Goal: Task Accomplishment & Management: Use online tool/utility

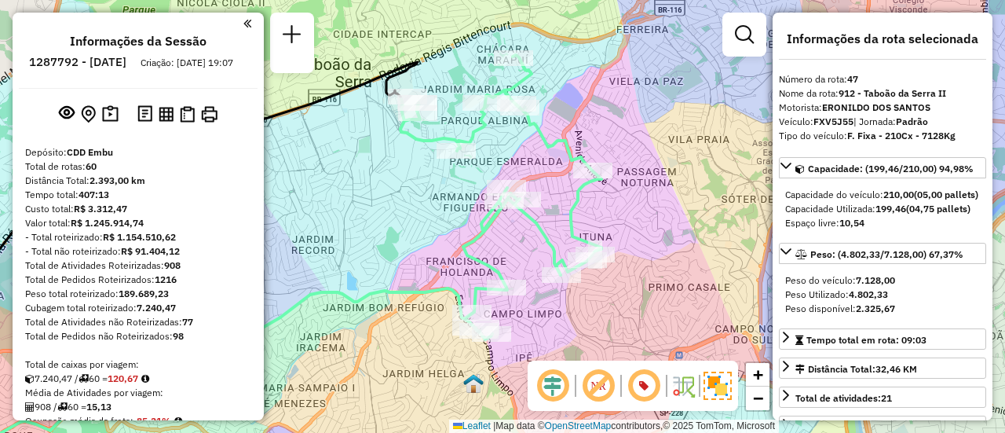
select select "**********"
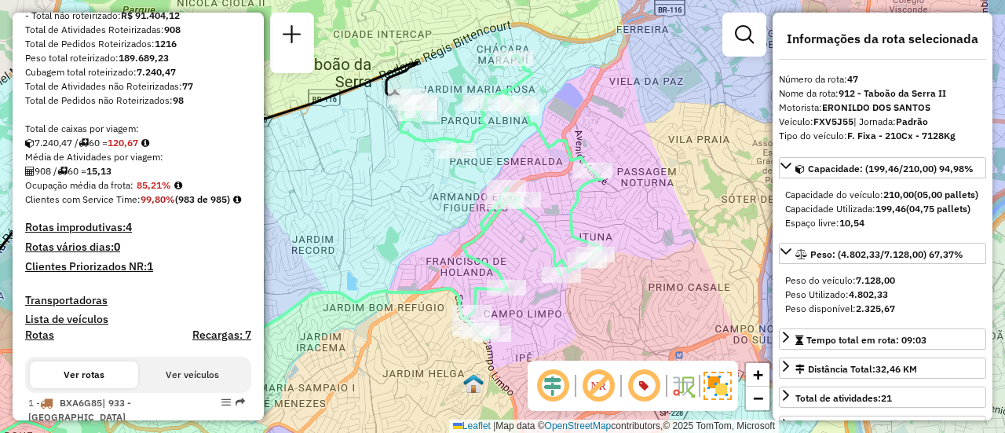
scroll to position [314, 0]
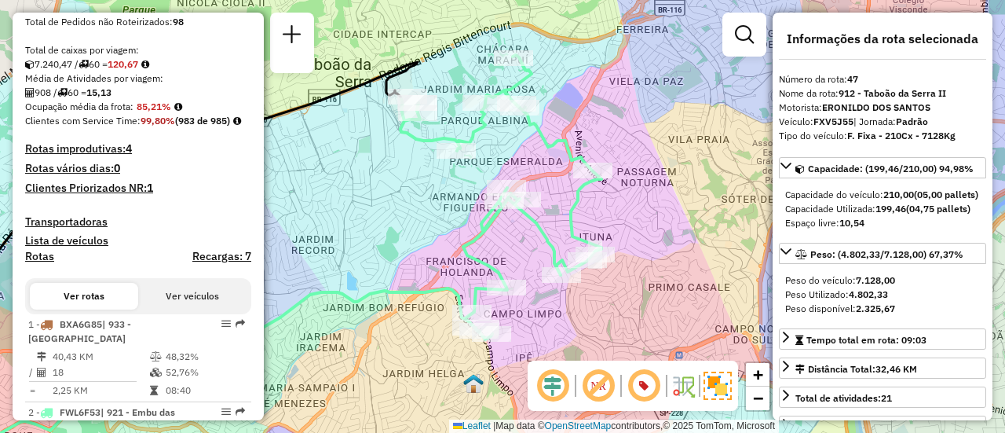
click at [84, 155] on h4 "Rotas improdutivas: 4" at bounding box center [138, 148] width 226 height 13
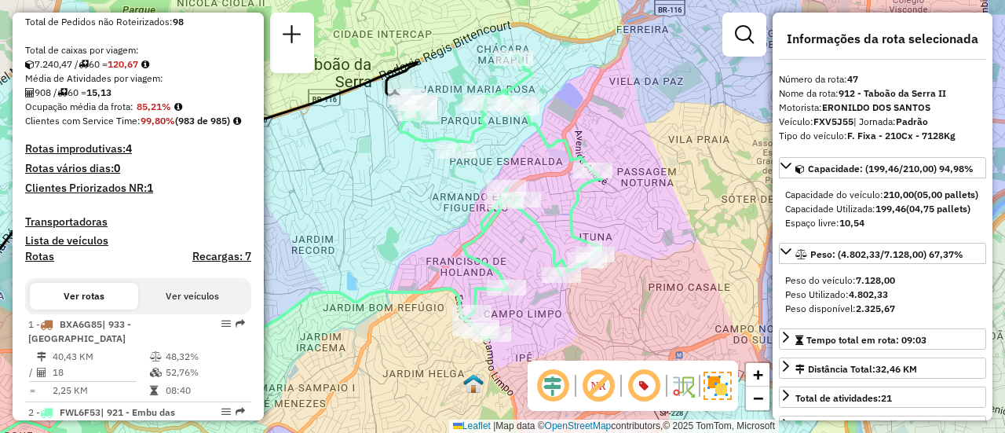
scroll to position [5662, 0]
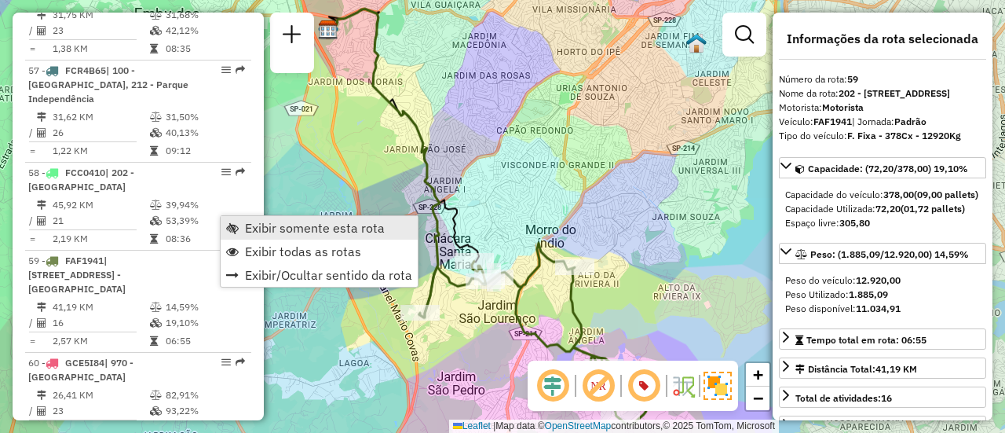
click at [263, 221] on span "Exibir somente esta rota" at bounding box center [315, 227] width 140 height 13
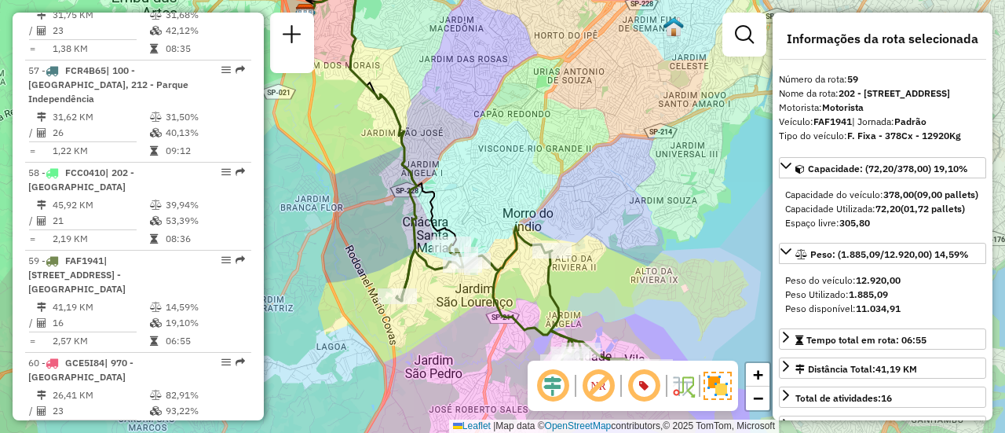
drag, startPoint x: 370, startPoint y: 226, endPoint x: 347, endPoint y: 209, distance: 28.6
click at [347, 210] on div "Janela de atendimento Grade de atendimento Capacidade Transportadoras Veículos …" at bounding box center [502, 216] width 1005 height 433
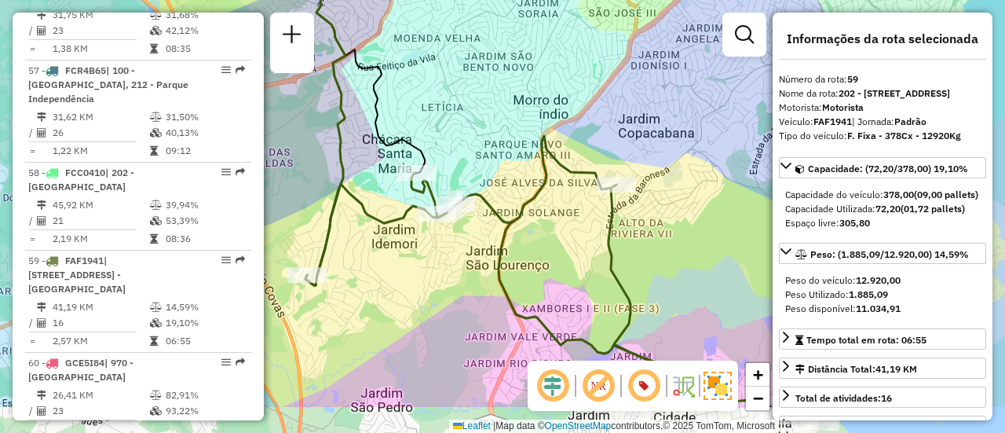
drag, startPoint x: 559, startPoint y: 186, endPoint x: 466, endPoint y: 114, distance: 117.5
click at [466, 114] on div "Janela de atendimento Grade de atendimento Capacidade Transportadoras Veículos …" at bounding box center [502, 216] width 1005 height 433
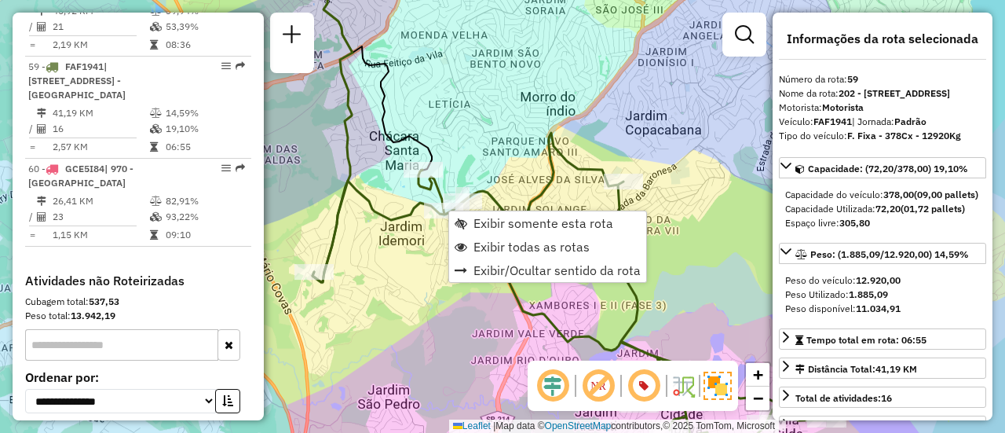
scroll to position [5856, 0]
click at [507, 243] on span "Exibir todas as rotas" at bounding box center [531, 246] width 116 height 13
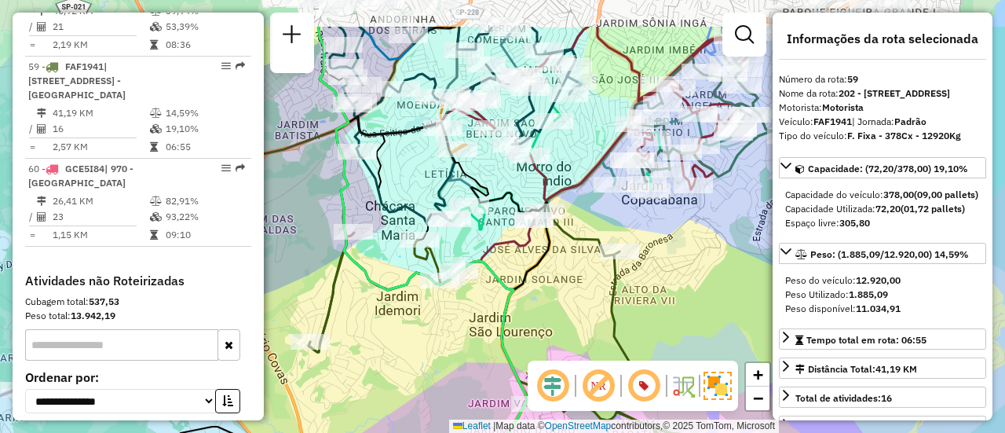
drag, startPoint x: 581, startPoint y: 232, endPoint x: 577, endPoint y: 302, distance: 70.0
click at [577, 302] on div "Janela de atendimento Grade de atendimento Capacidade Transportadoras Veículos …" at bounding box center [502, 216] width 1005 height 433
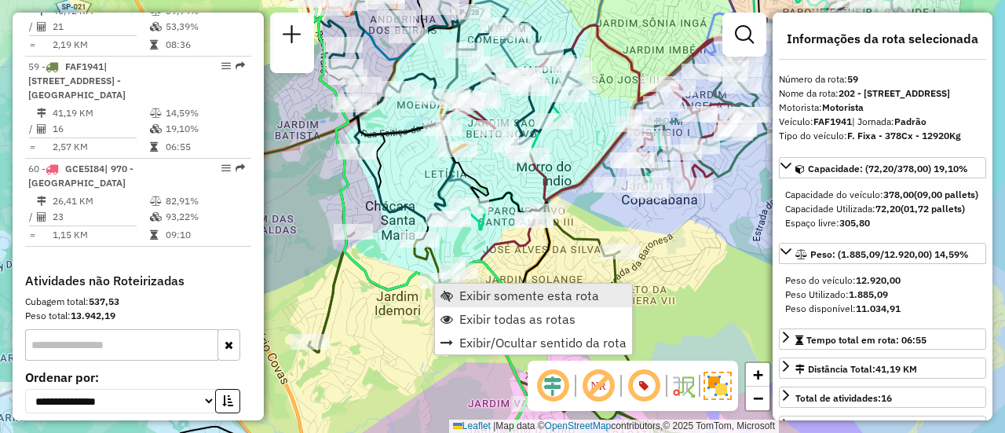
click at [485, 298] on span "Exibir somente esta rota" at bounding box center [529, 295] width 140 height 13
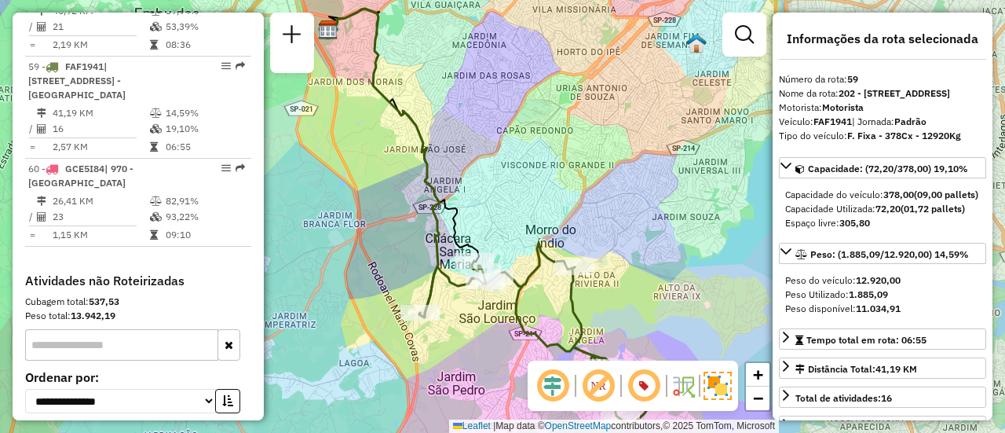
drag, startPoint x: 515, startPoint y: 206, endPoint x: 484, endPoint y: 214, distance: 32.4
click at [484, 214] on div "Janela de atendimento Grade de atendimento Capacidade Transportadoras Veículos …" at bounding box center [502, 216] width 1005 height 433
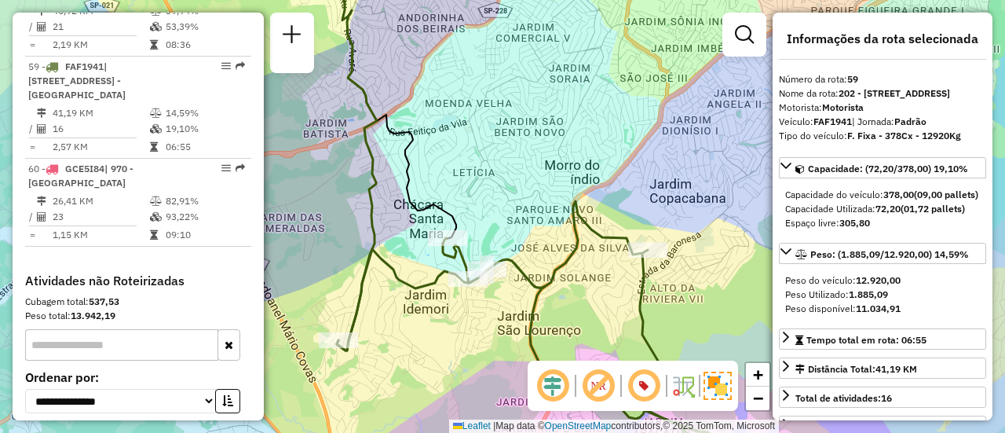
drag, startPoint x: 481, startPoint y: 239, endPoint x: 498, endPoint y: 194, distance: 48.7
click at [498, 194] on div "Janela de atendimento Grade de atendimento Capacidade Transportadoras Veículos …" at bounding box center [502, 216] width 1005 height 433
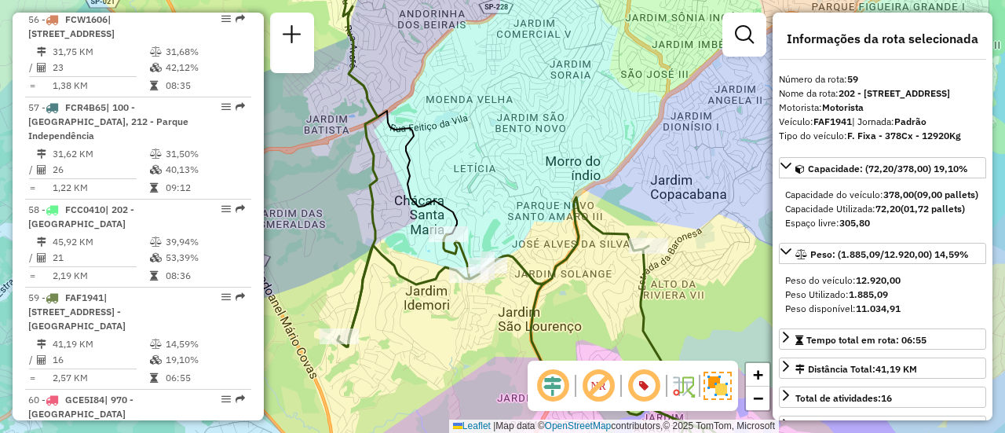
scroll to position [5620, 0]
